Goal: Transaction & Acquisition: Purchase product/service

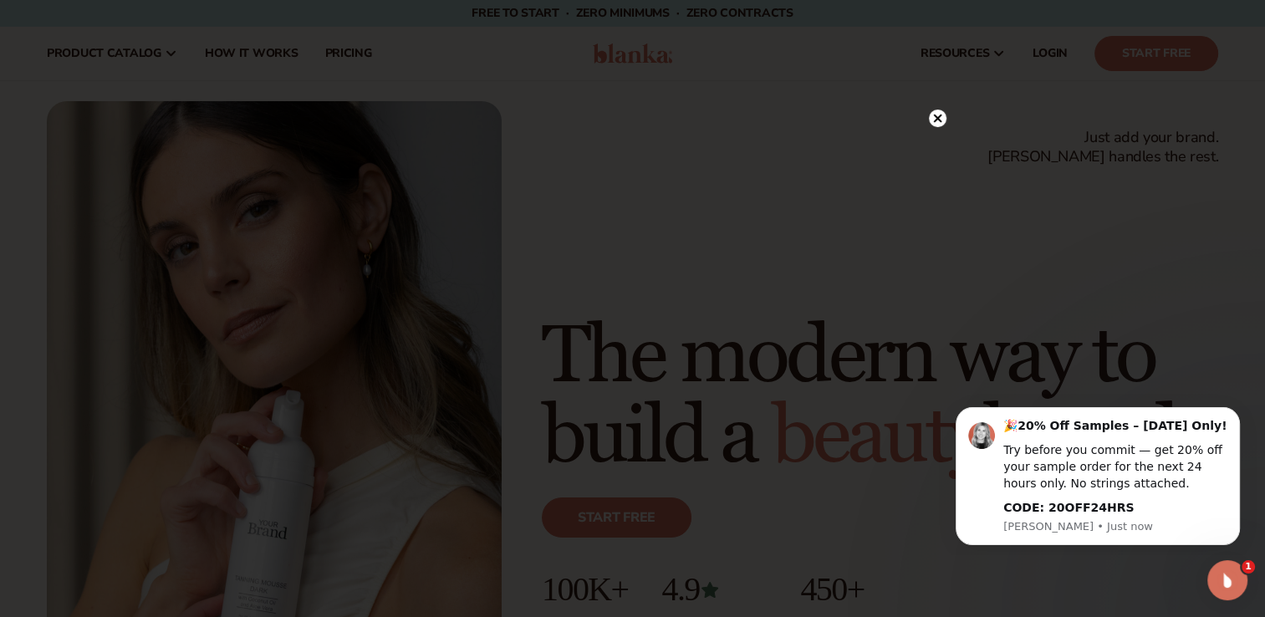
click at [937, 121] on circle at bounding box center [938, 118] width 18 height 18
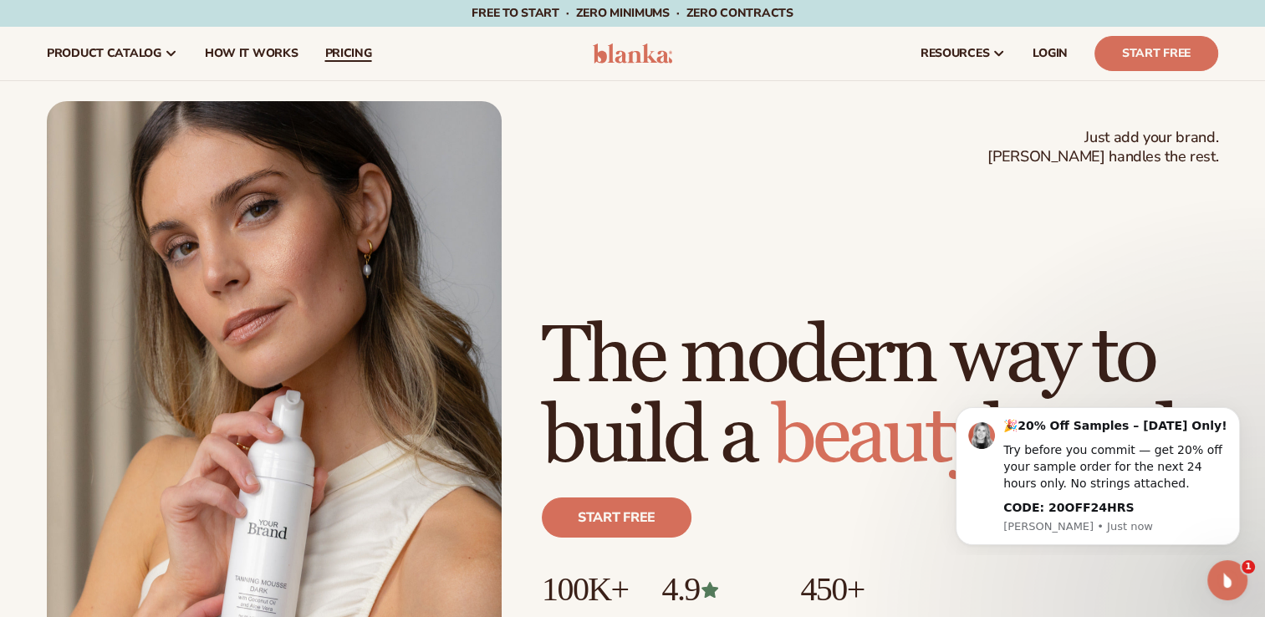
click at [338, 53] on span "pricing" at bounding box center [347, 53] width 47 height 13
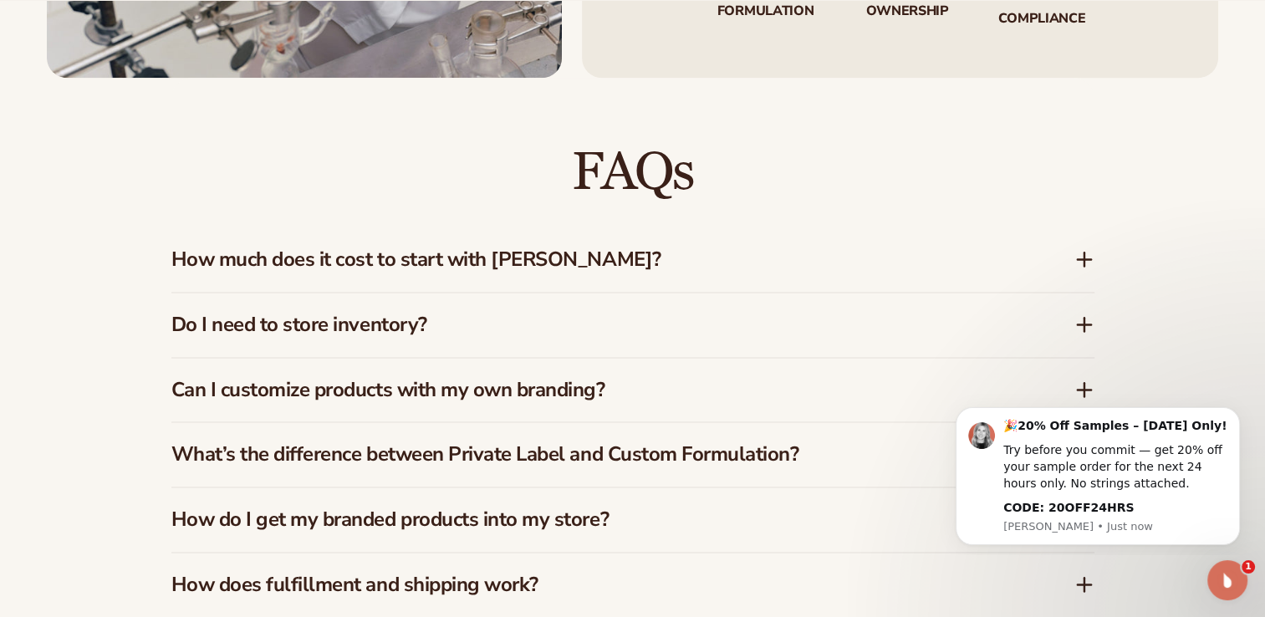
scroll to position [2381, 0]
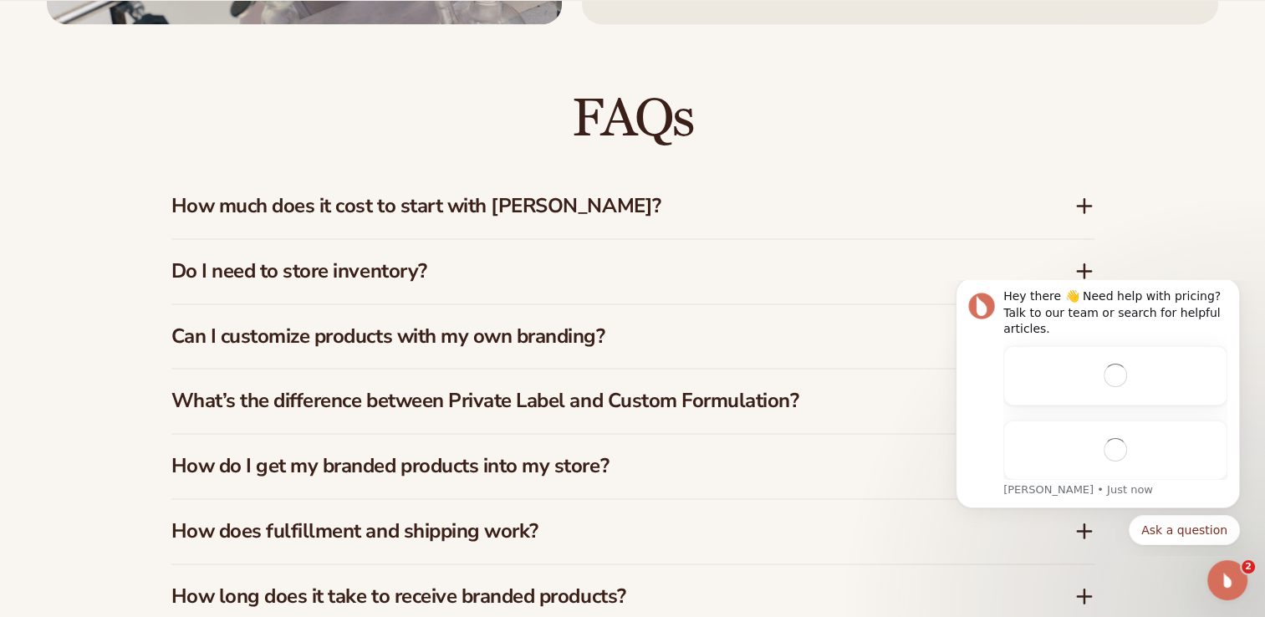
drag, startPoint x: 1270, startPoint y: 89, endPoint x: 296, endPoint y: 125, distance: 974.5
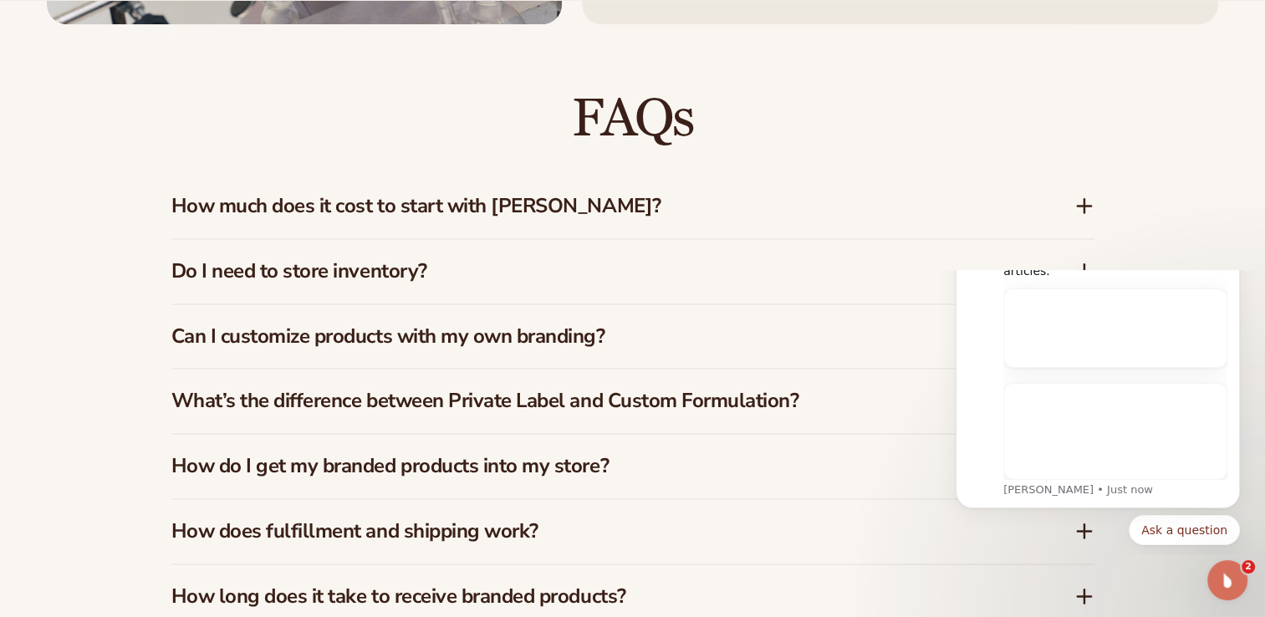
click at [1082, 199] on icon at bounding box center [1084, 206] width 20 height 20
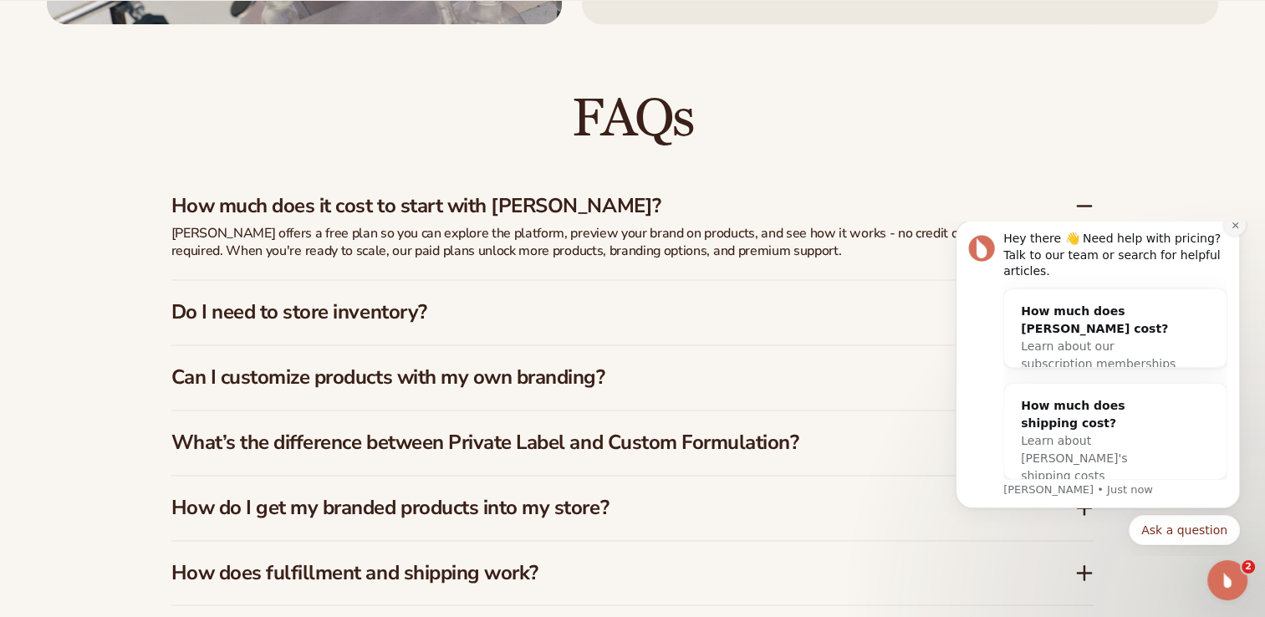
click at [1231, 230] on icon "Dismiss notification" at bounding box center [1234, 225] width 9 height 9
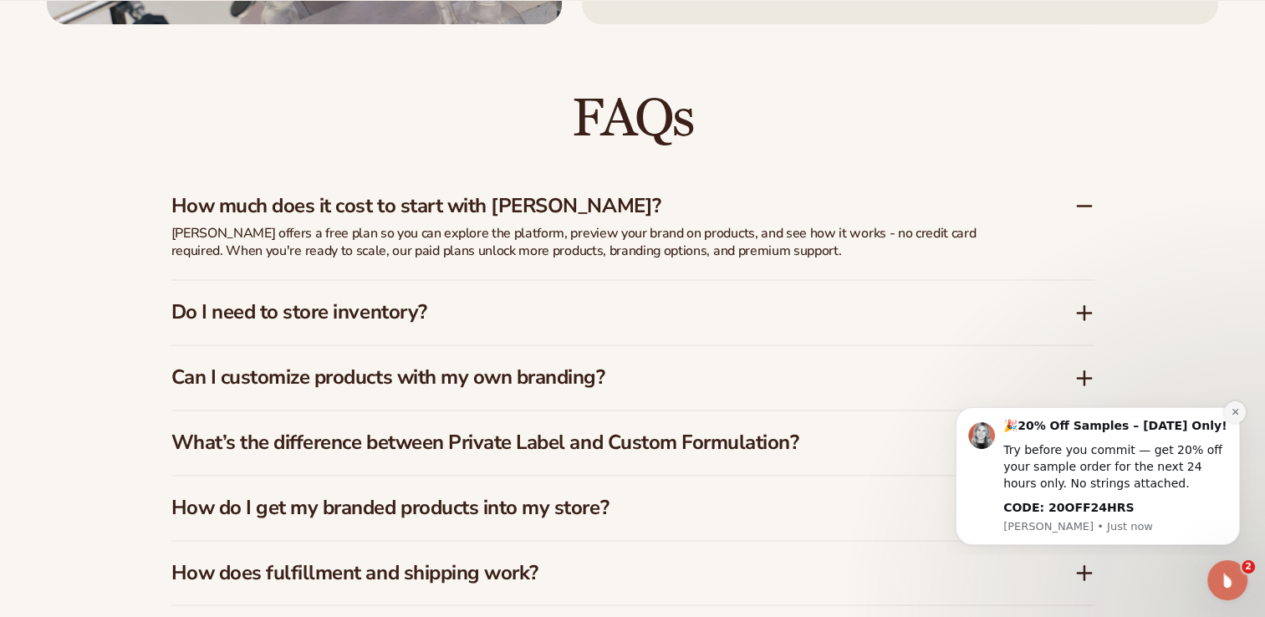
click at [1230, 412] on icon "Dismiss notification" at bounding box center [1234, 411] width 9 height 9
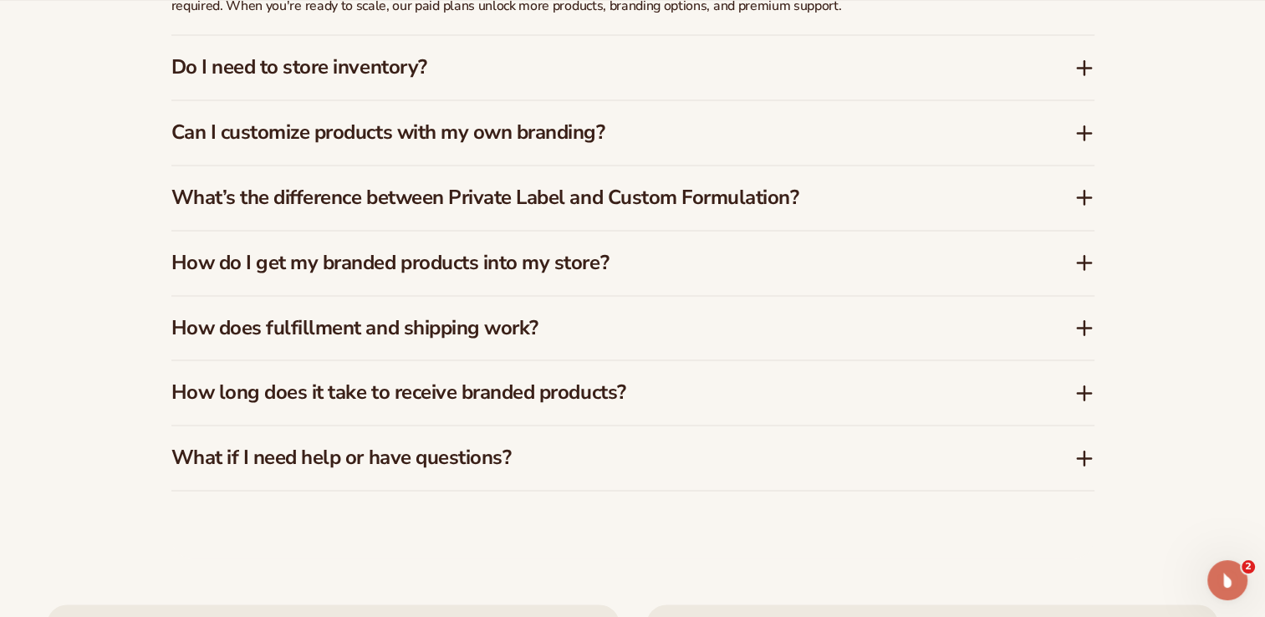
scroll to position [2636, 0]
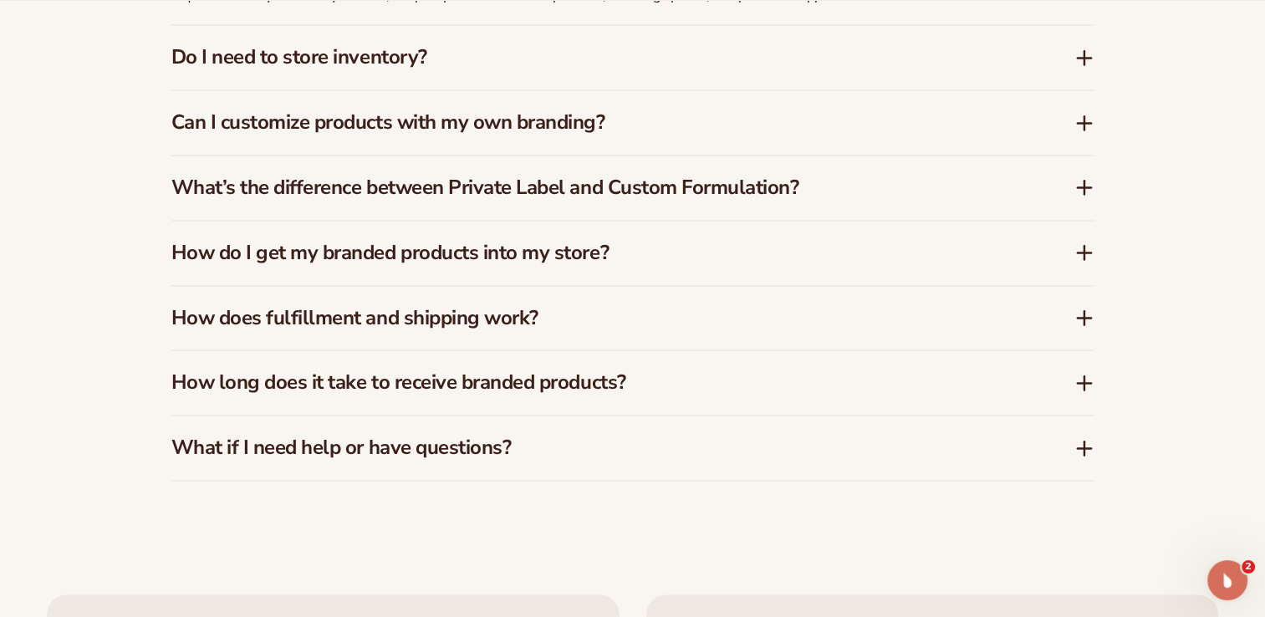
click at [1082, 383] on icon at bounding box center [1083, 383] width 13 height 0
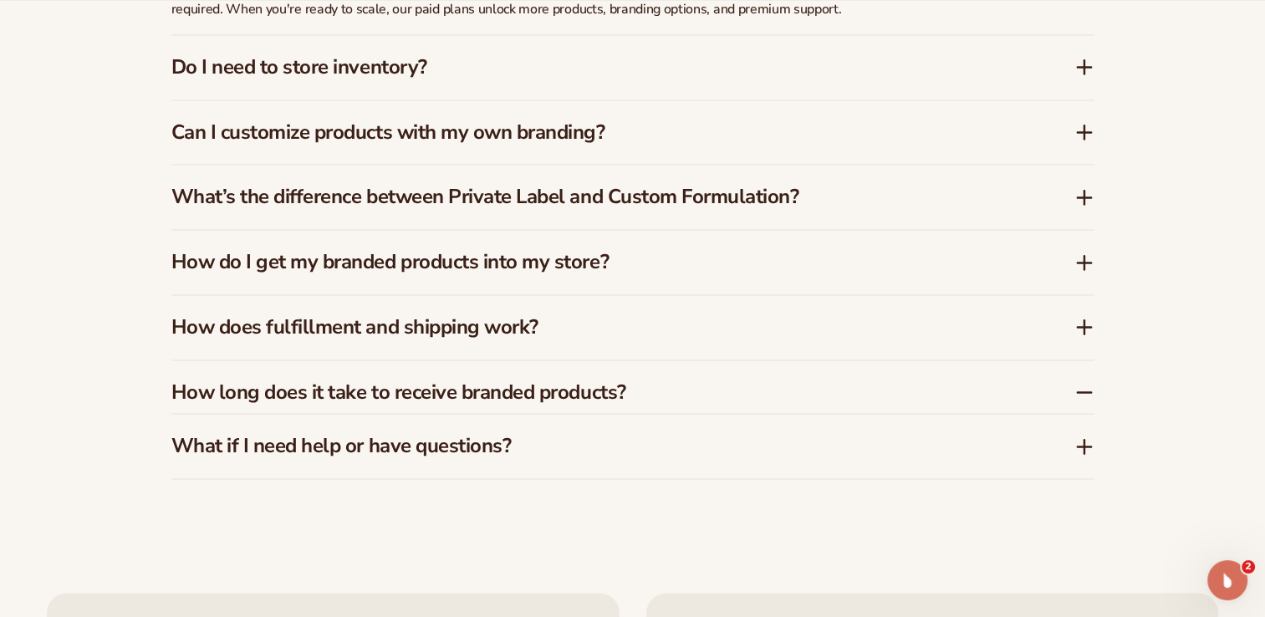
scroll to position [2650, 0]
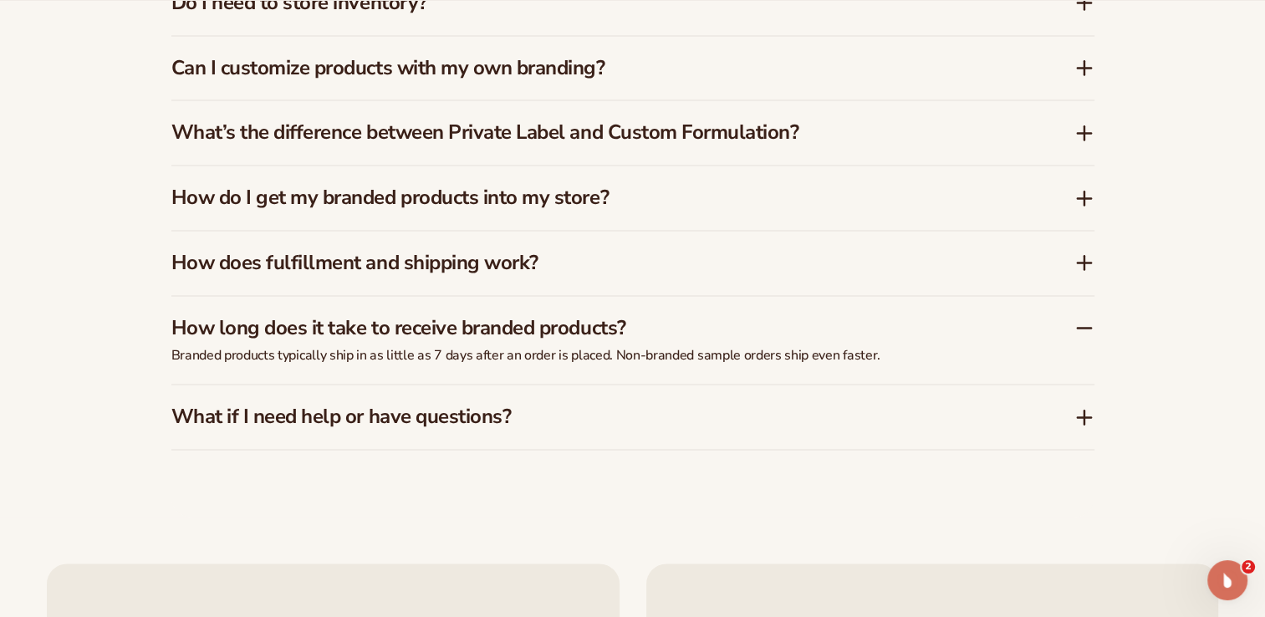
click at [1083, 198] on icon at bounding box center [1083, 198] width 13 height 0
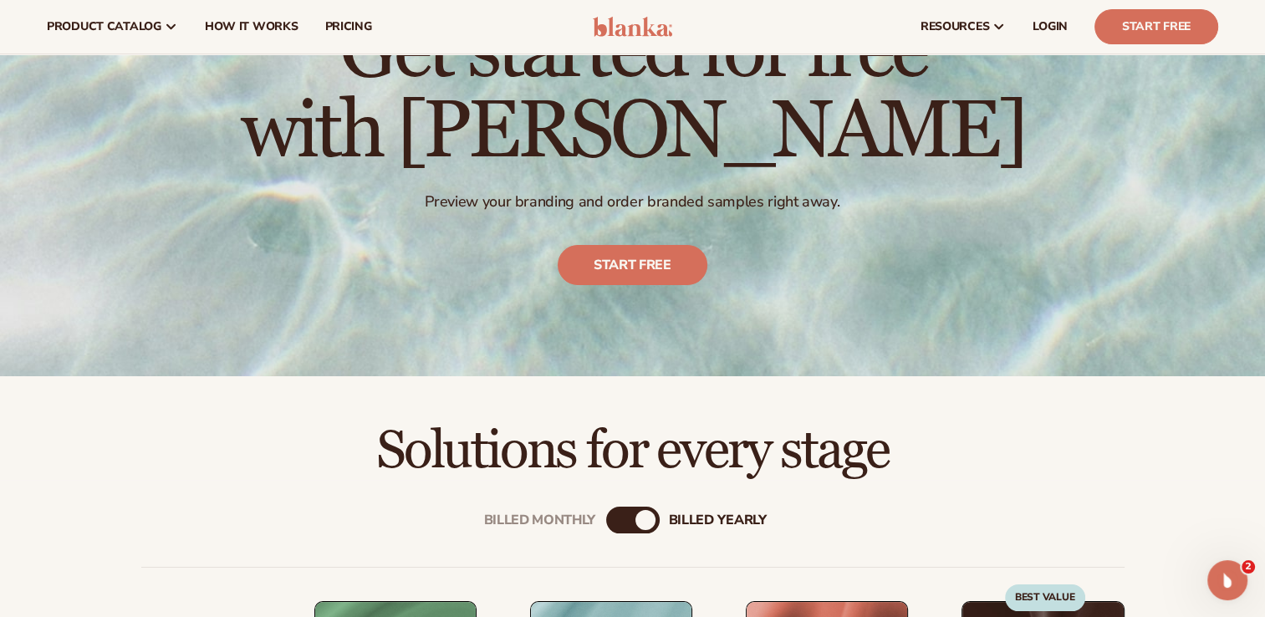
scroll to position [0, 0]
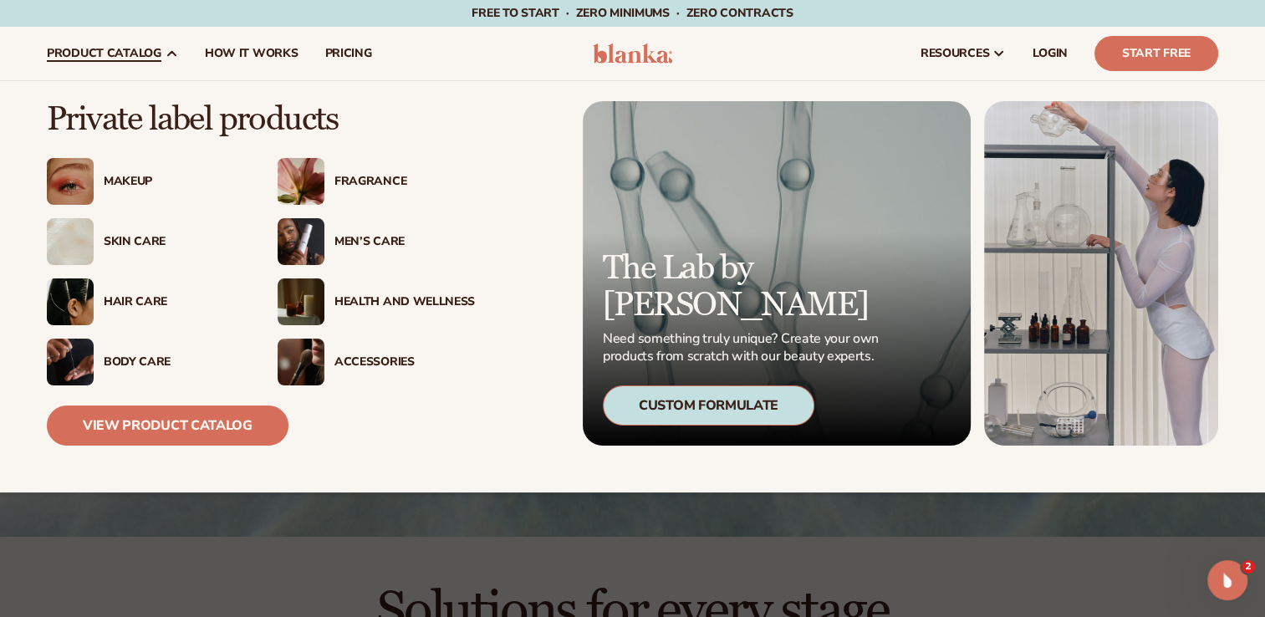
click at [130, 185] on div "Makeup" at bounding box center [174, 182] width 140 height 14
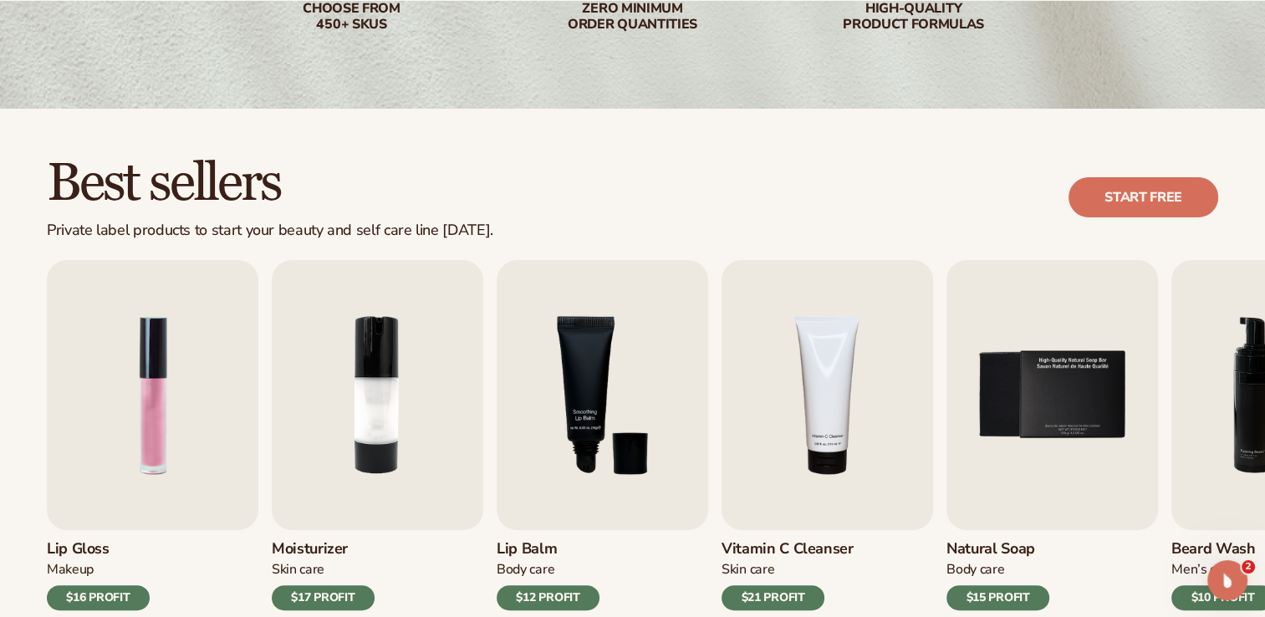
scroll to position [405, 0]
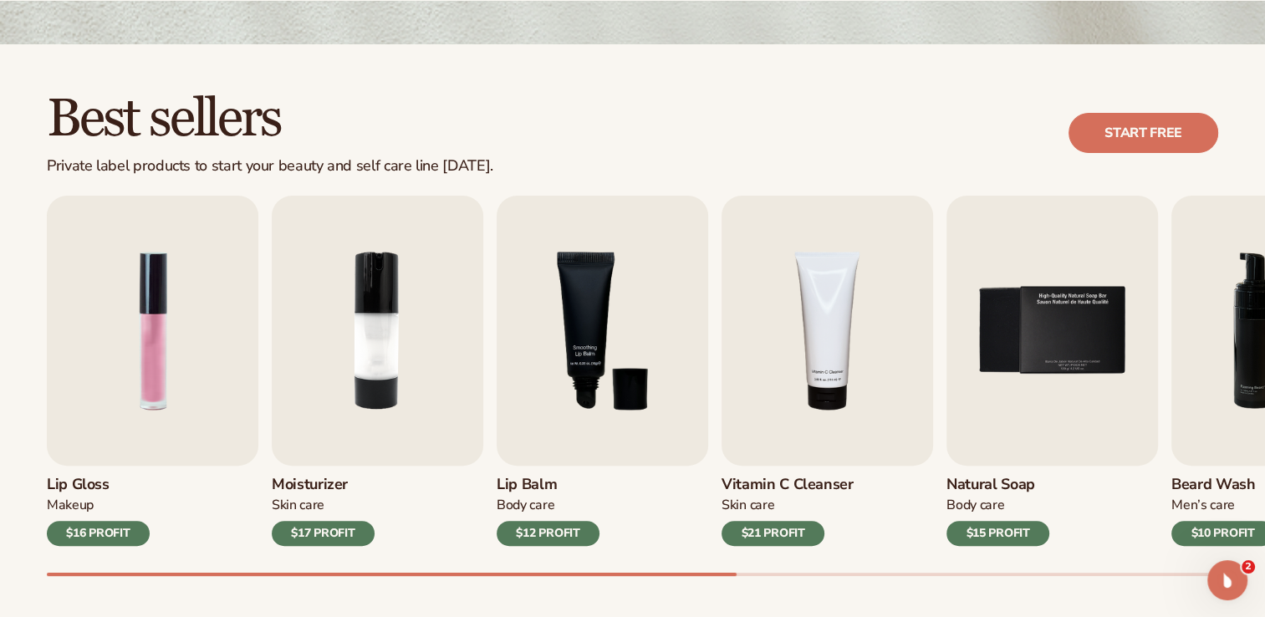
drag, startPoint x: 704, startPoint y: 568, endPoint x: 775, endPoint y: 573, distance: 71.2
click at [802, 583] on div "Best sellers Private label products to start your beauty and self care line tod…" at bounding box center [632, 350] width 1265 height 612
click at [697, 551] on div "Lip Gloss Makeup $16 PROFIT Moisturizer Skin Care $17 PROFIT Lip Balm Body Care…" at bounding box center [656, 386] width 1218 height 380
drag, startPoint x: 692, startPoint y: 569, endPoint x: 960, endPoint y: 463, distance: 288.5
click at [807, 564] on div "Lip Gloss Makeup $16 PROFIT Moisturizer Skin Care $17 PROFIT Lip Balm Body Care…" at bounding box center [656, 386] width 1218 height 380
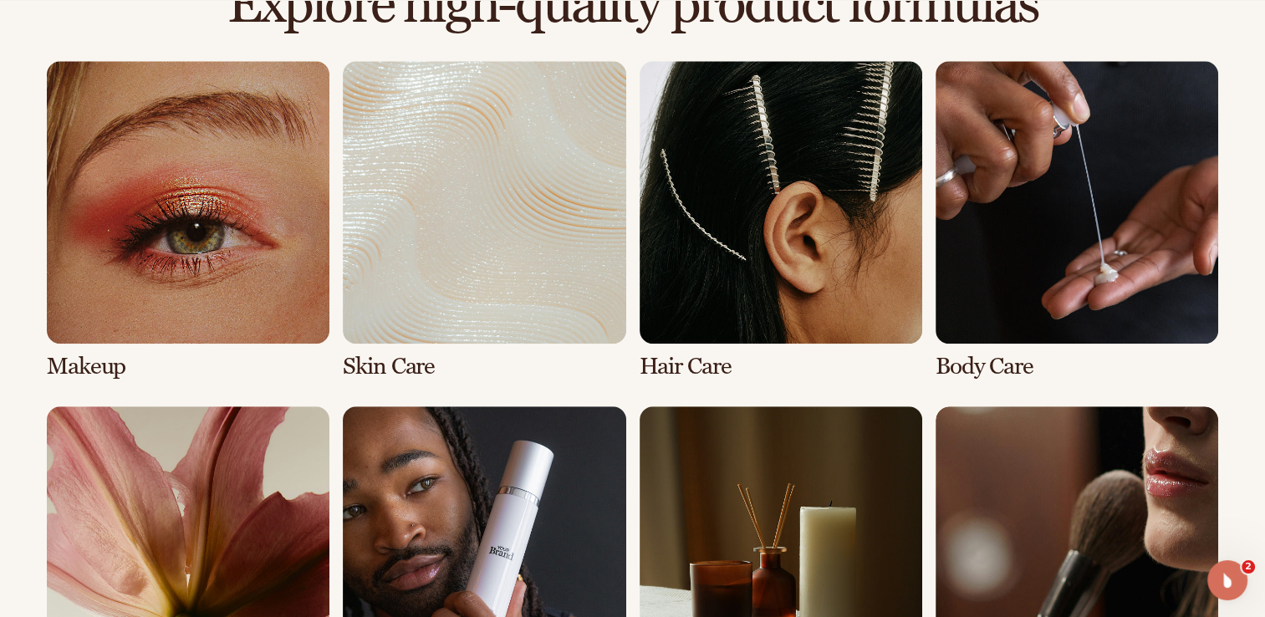
scroll to position [1296, 0]
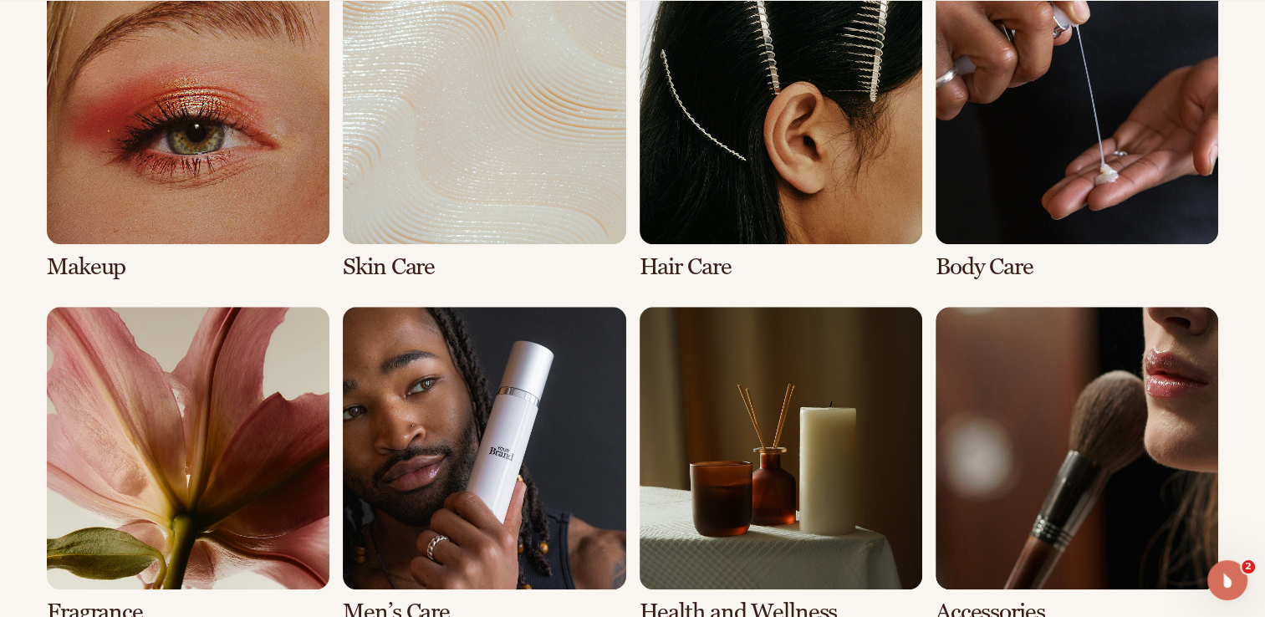
click at [164, 190] on link "1 / 8" at bounding box center [188, 121] width 283 height 318
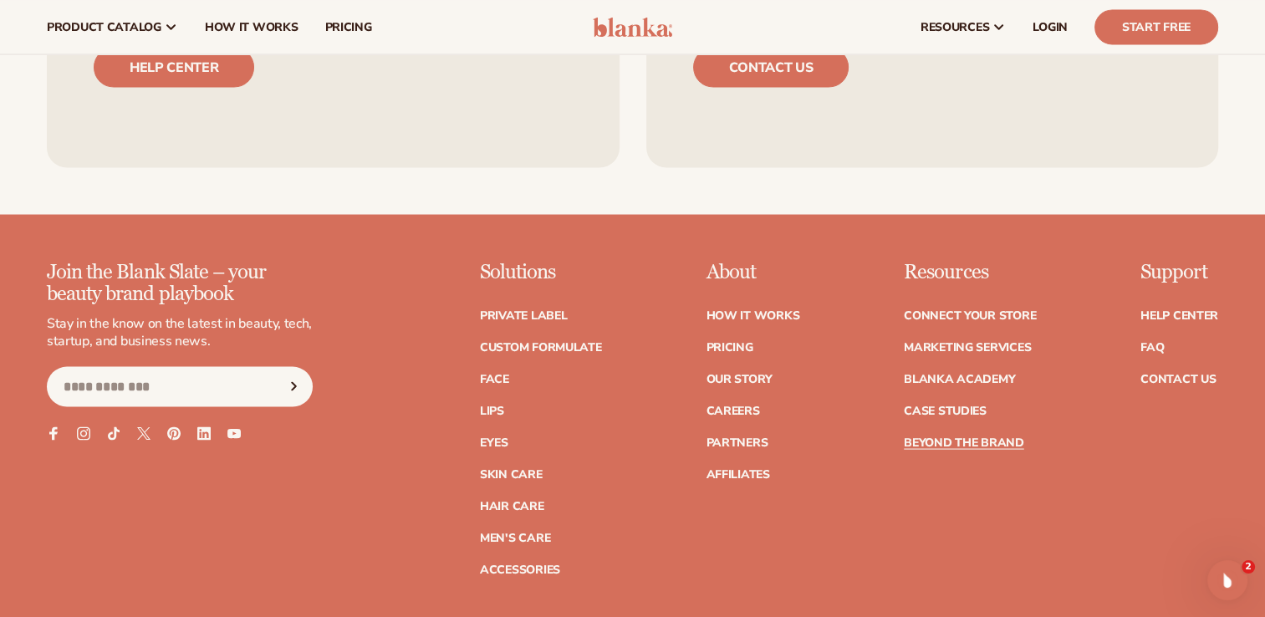
scroll to position [3128, 0]
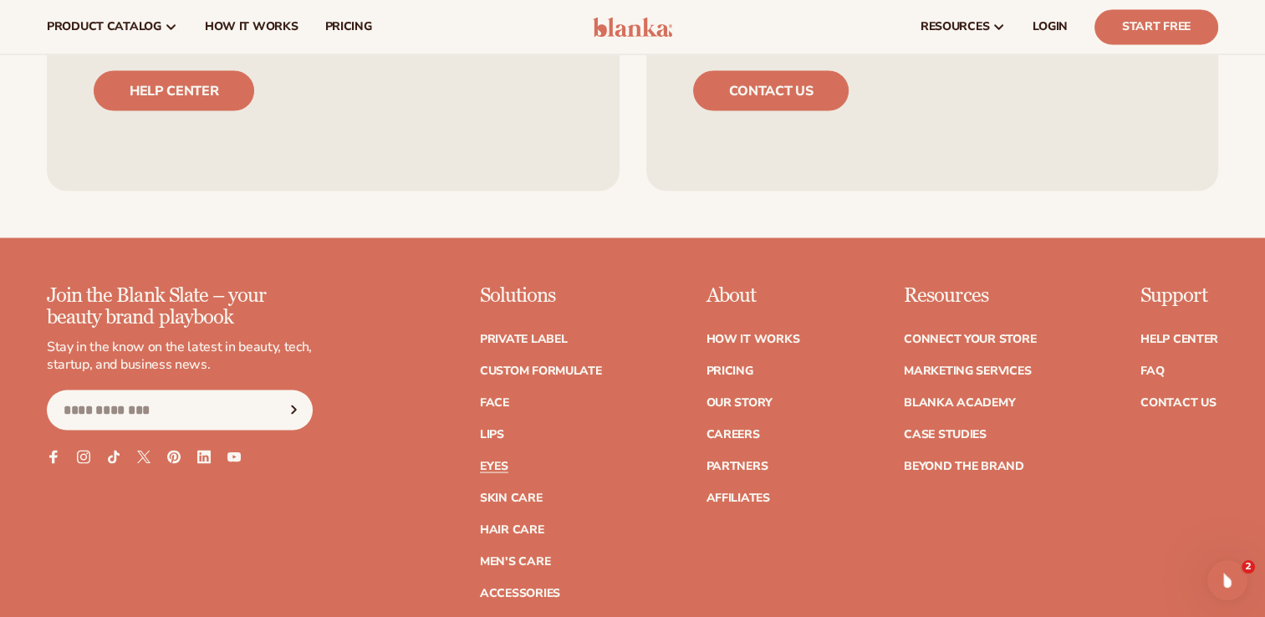
click at [496, 460] on link "Eyes" at bounding box center [494, 466] width 28 height 12
